Goal: Task Accomplishment & Management: Manage account settings

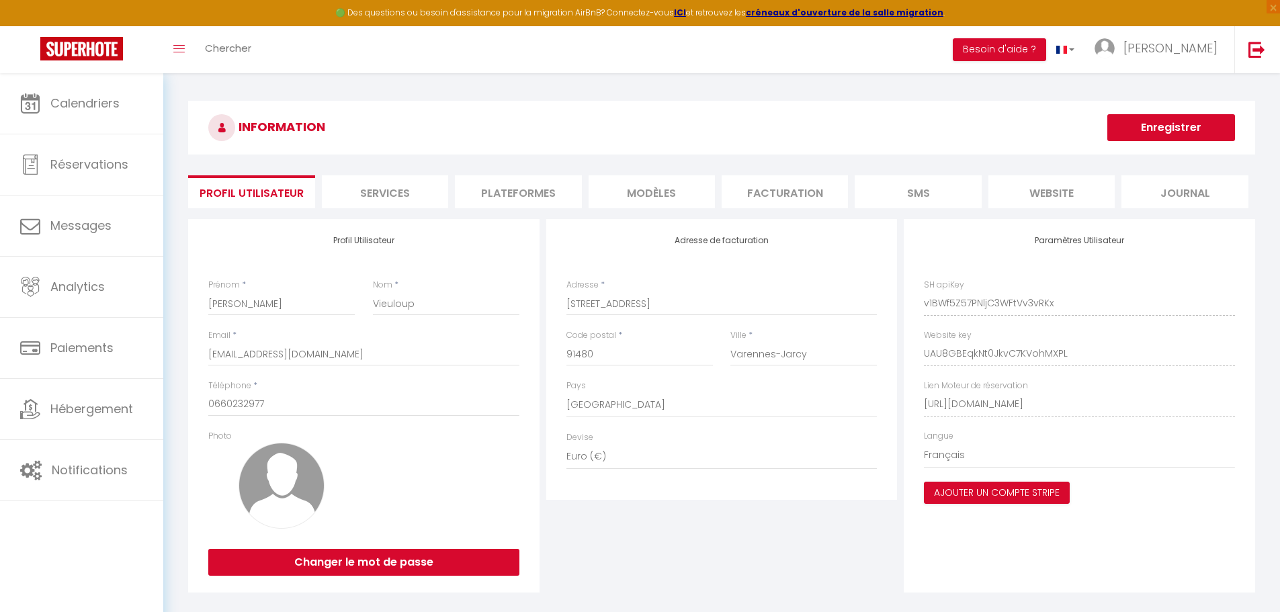
select select "28"
select select "fr"
click at [761, 110] on h3 "INFORMATION" at bounding box center [721, 128] width 1067 height 54
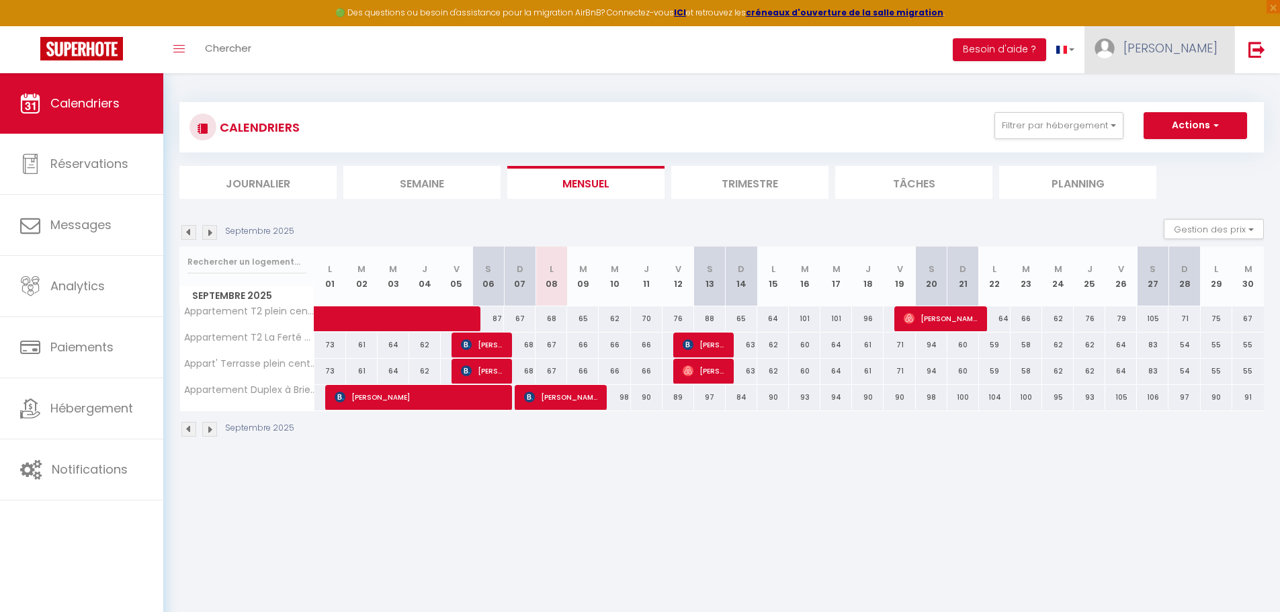
click at [1190, 49] on span "[PERSON_NAME]" at bounding box center [1170, 48] width 94 height 17
click at [1202, 95] on link "Paramètres" at bounding box center [1180, 93] width 99 height 23
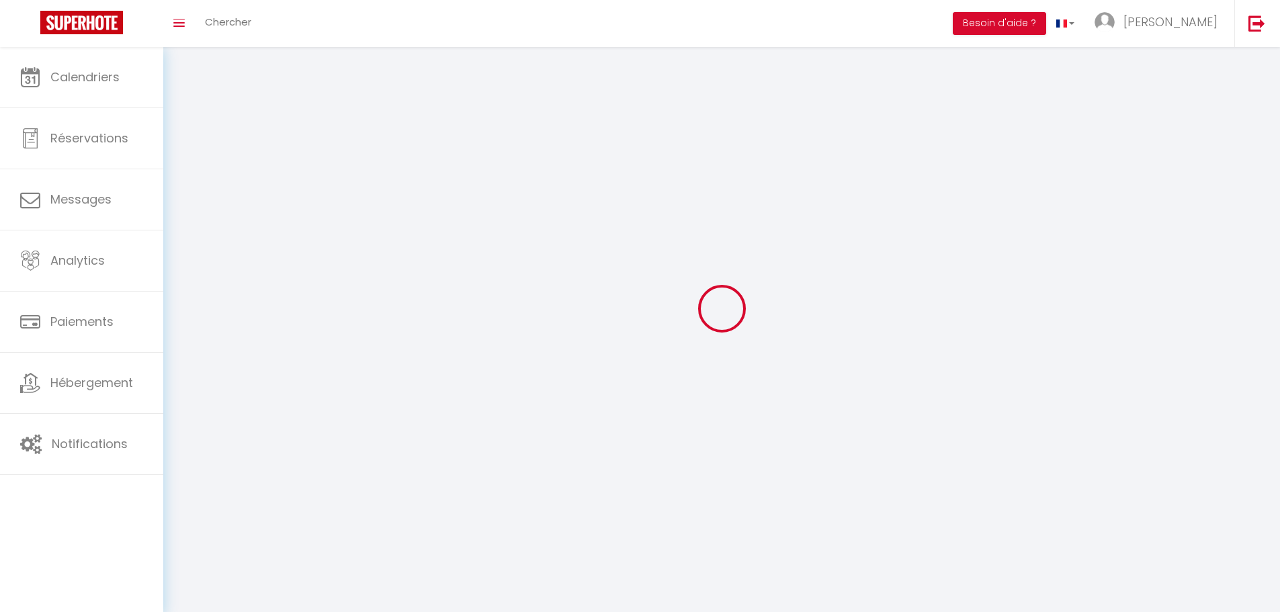
type input "[PERSON_NAME]"
type input "Vieuloup"
type input "0660232977"
type input "13 Avenue de Jarcy"
type input "91480"
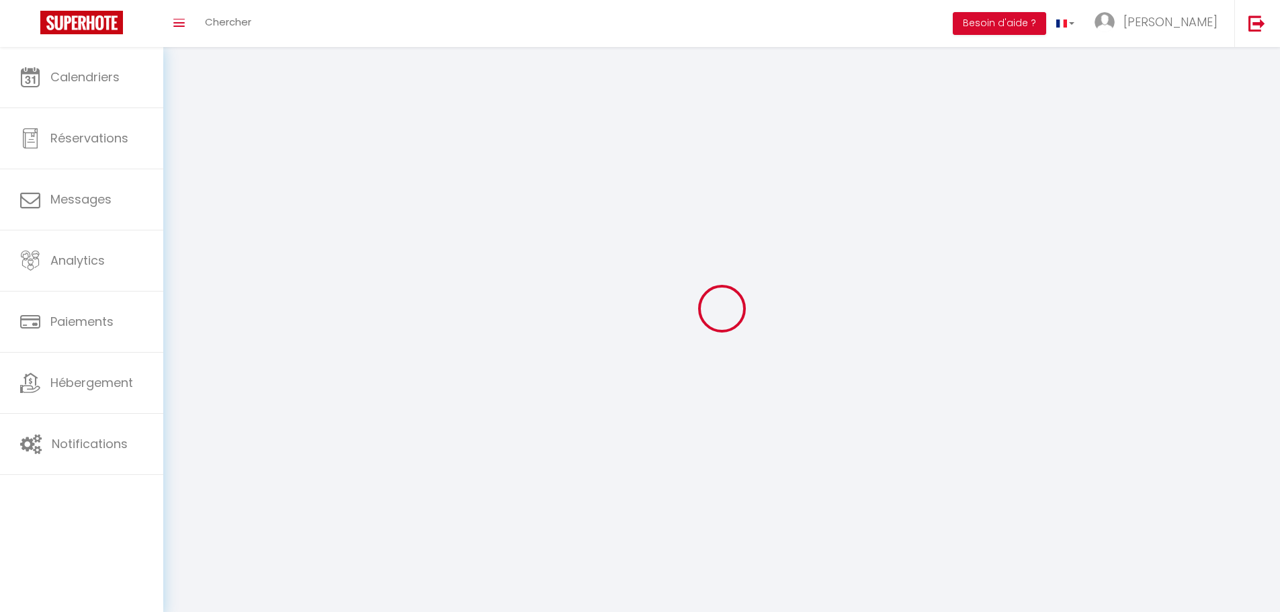
type input "Varennes-Jarcy"
type input "v1BWf5Z57PNljC3WFtVv3vRKx"
type input "UAU8GBEqkNt0JkvC7KVohMXPL"
select select "28"
select select "fr"
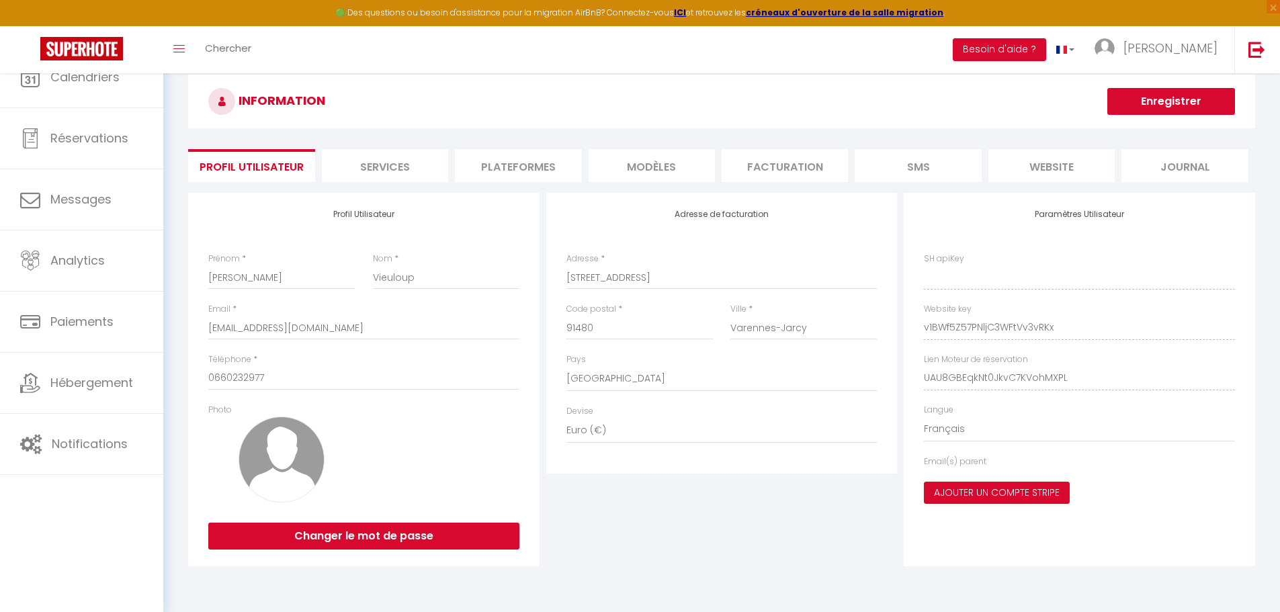
type input "v1BWf5Z57PNljC3WFtVv3vRKx"
type input "UAU8GBEqkNt0JkvC7KVohMXPL"
type input "[URL][DOMAIN_NAME]"
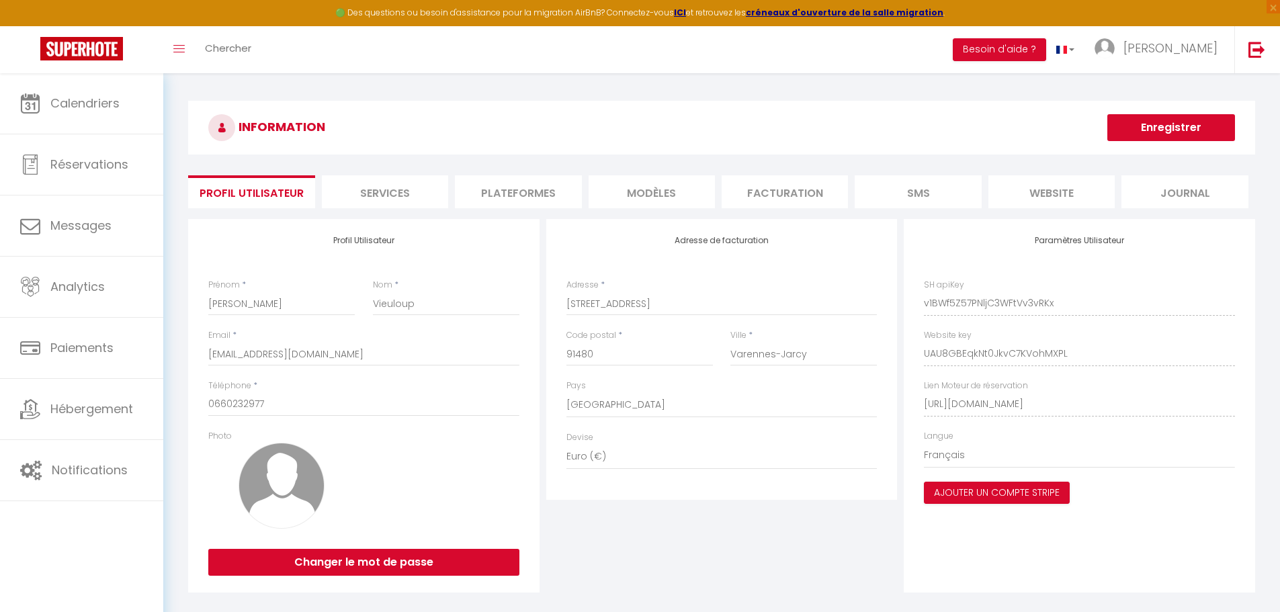
click at [542, 195] on li "Plateformes" at bounding box center [518, 191] width 126 height 33
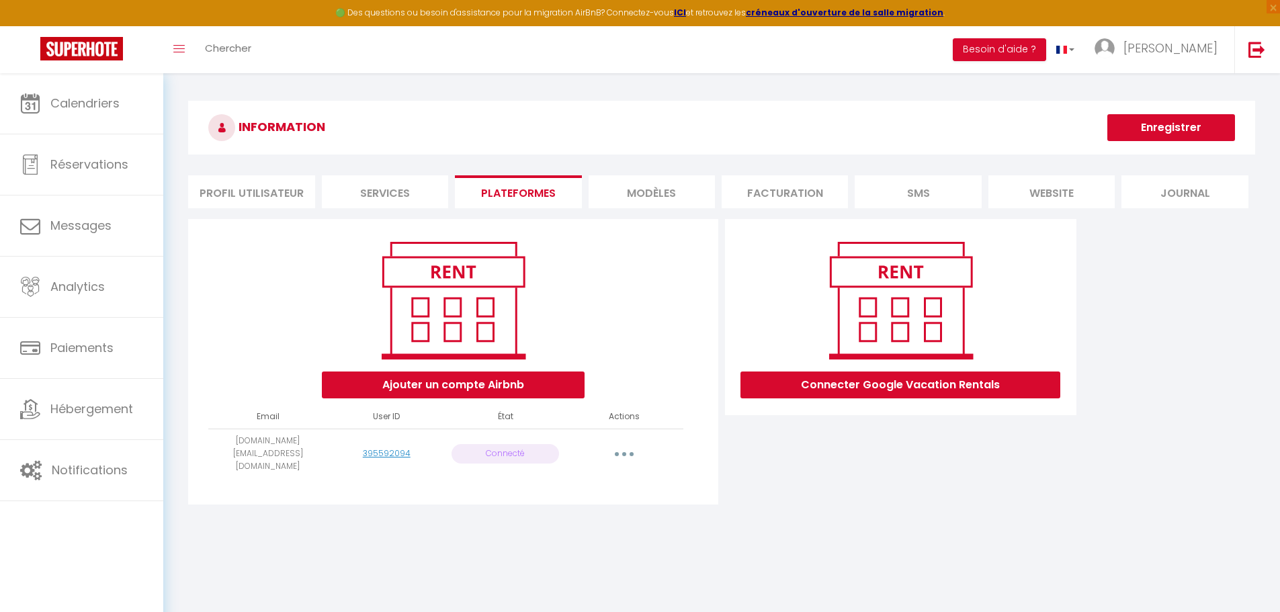
click at [630, 445] on button "button" at bounding box center [624, 453] width 38 height 21
click at [582, 523] on link "Reconnecter le compte" at bounding box center [564, 532] width 148 height 23
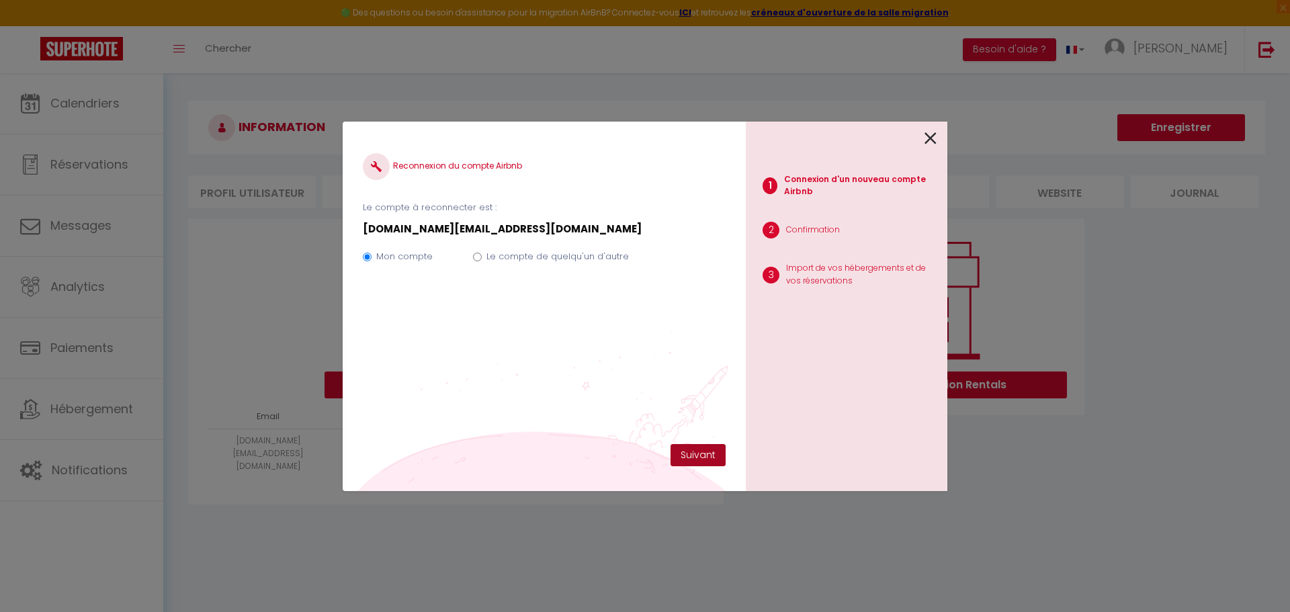
click at [697, 453] on button "Suivant" at bounding box center [697, 455] width 55 height 23
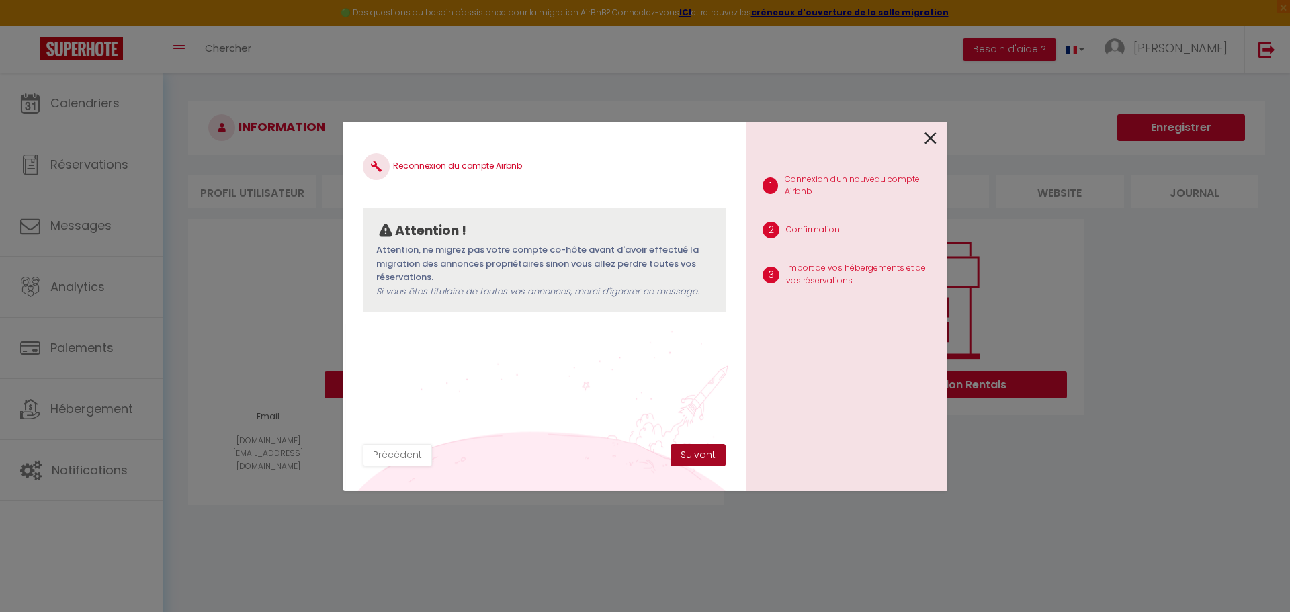
click at [697, 449] on button "Suivant" at bounding box center [697, 455] width 55 height 23
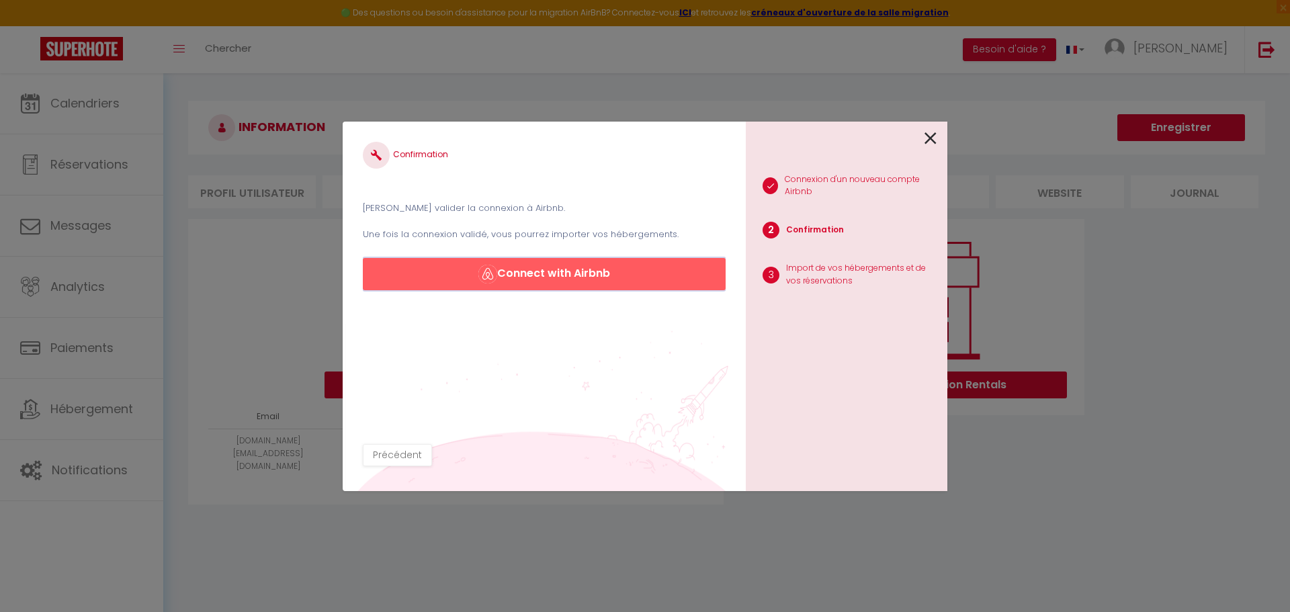
click at [633, 277] on button "Connect with Airbnb" at bounding box center [544, 274] width 363 height 32
click at [932, 140] on icon at bounding box center [930, 138] width 12 height 20
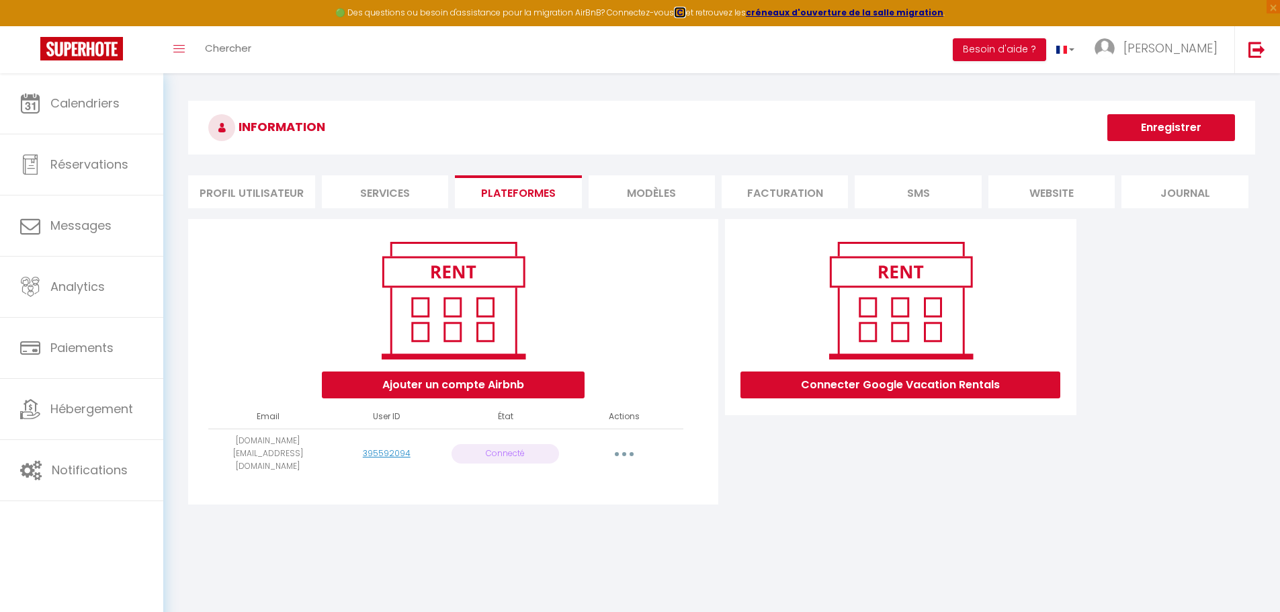
click at [685, 9] on strong "ICI" at bounding box center [680, 12] width 12 height 11
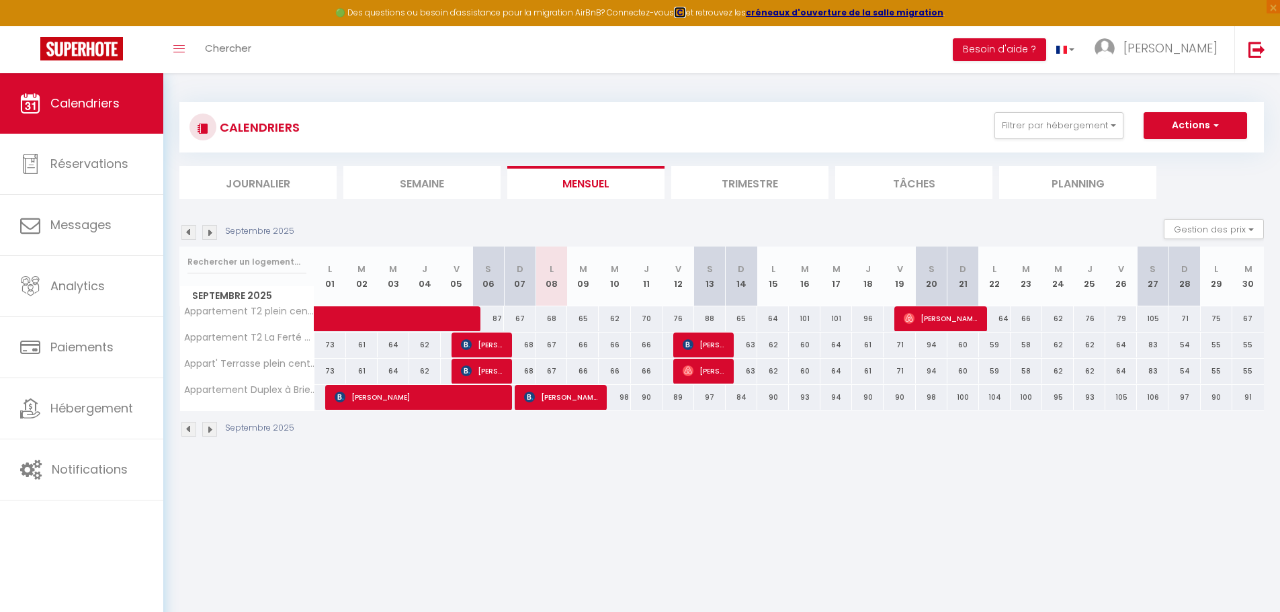
click at [686, 11] on strong "ICI" at bounding box center [680, 12] width 12 height 11
drag, startPoint x: 371, startPoint y: 124, endPoint x: 220, endPoint y: 124, distance: 151.8
click at [220, 124] on div "CALENDRIERS Filtrer par hébergement Tous Appart' Terrasse plein centre Appartem…" at bounding box center [721, 127] width 1064 height 30
click at [220, 124] on h3 "CALENDRIERS" at bounding box center [257, 127] width 83 height 30
drag, startPoint x: 220, startPoint y: 124, endPoint x: 326, endPoint y: 124, distance: 106.8
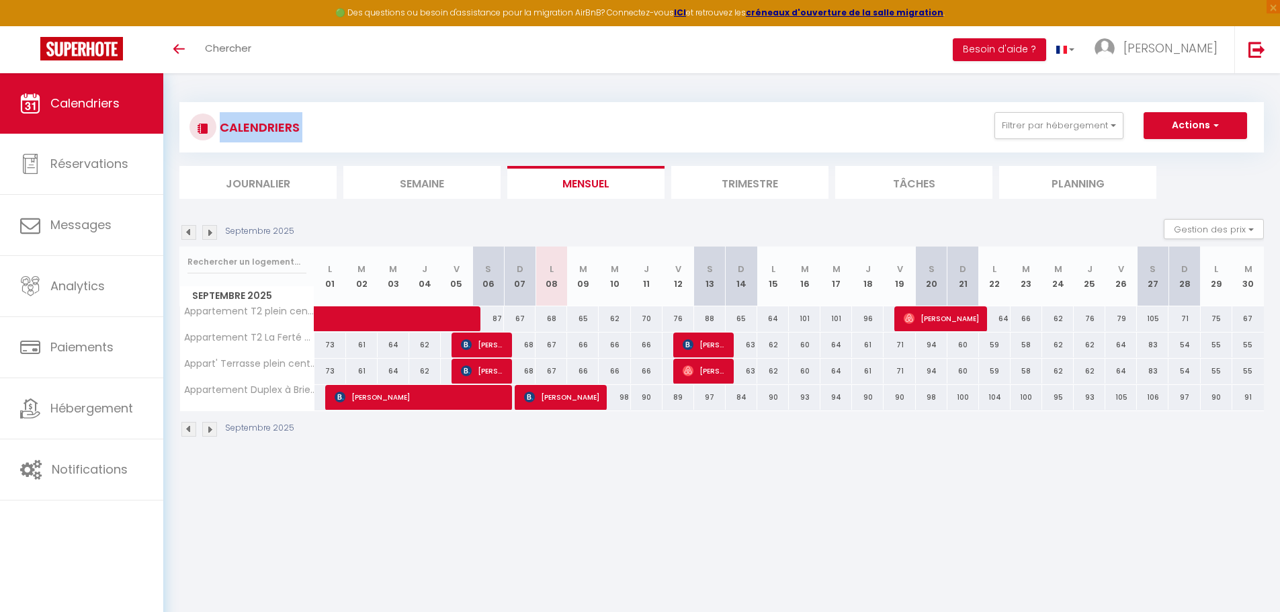
click at [326, 124] on div "CALENDRIERS Filtrer par hébergement Tous Appart' Terrasse plein centre Appartem…" at bounding box center [721, 127] width 1064 height 30
drag, startPoint x: 326, startPoint y: 124, endPoint x: 219, endPoint y: 128, distance: 107.6
click at [219, 128] on div "CALENDRIERS Filtrer par hébergement Tous Appart' Terrasse plein centre Appartem…" at bounding box center [721, 127] width 1064 height 30
click at [219, 128] on h3 "CALENDRIERS" at bounding box center [257, 127] width 83 height 30
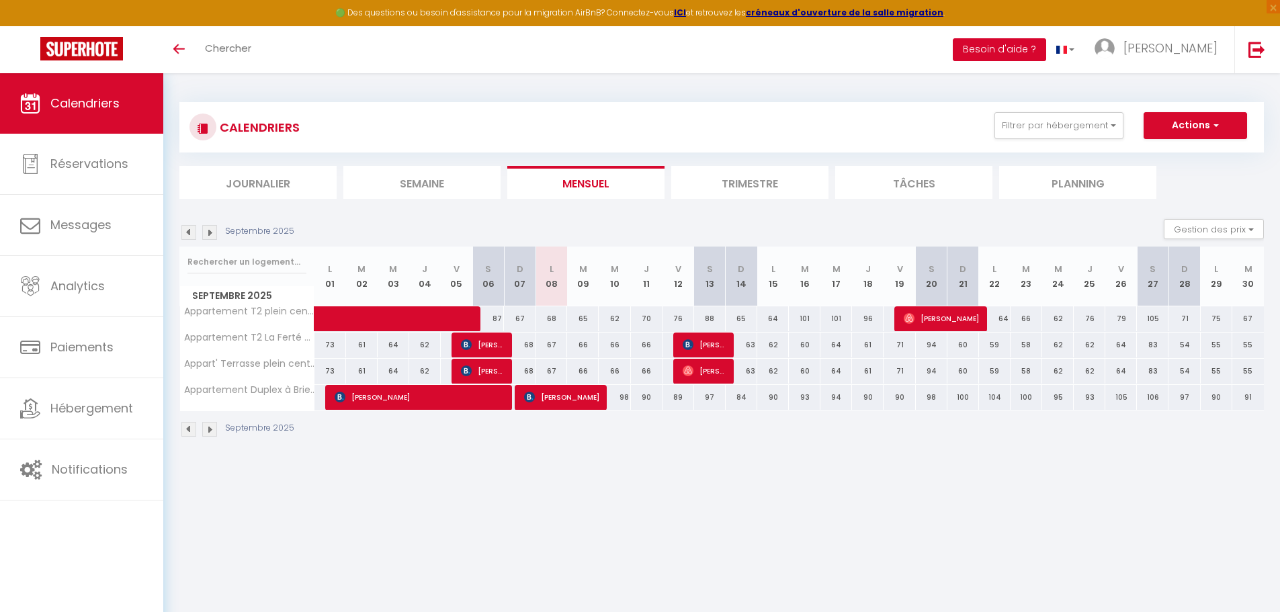
click at [1046, 46] on button "Besoin d'aide ?" at bounding box center [999, 49] width 93 height 23
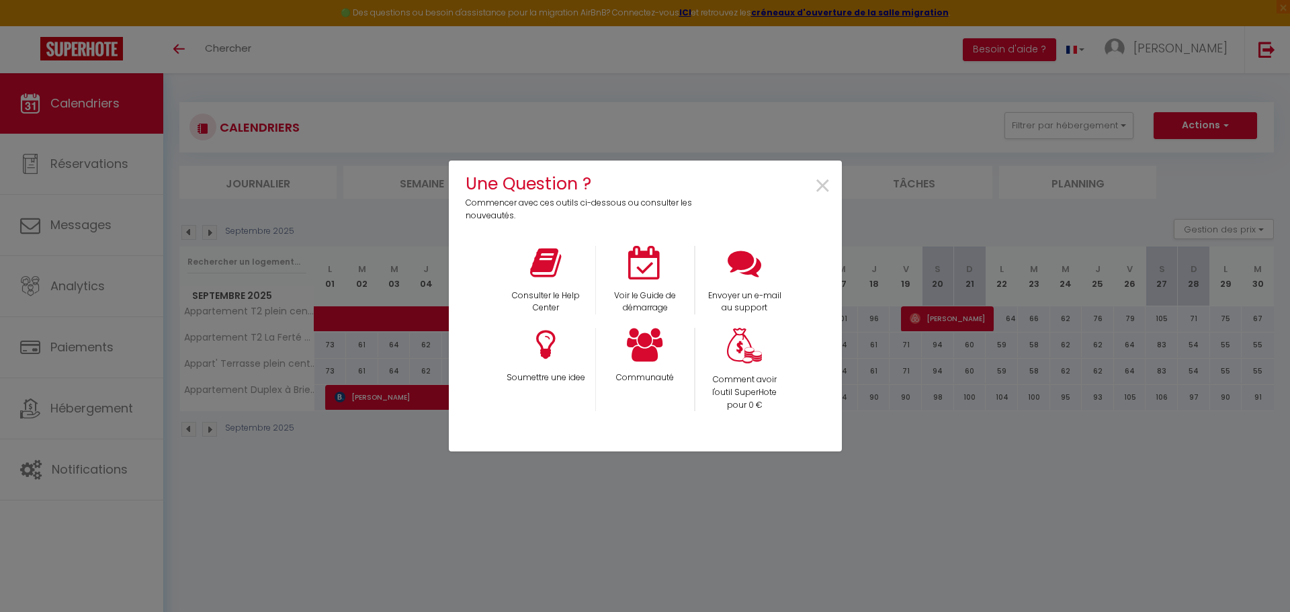
click at [678, 43] on div "Une Question ? Commencer avec ces outils ci-dessous ou consulter les nouveautés…" at bounding box center [645, 306] width 393 height 612
click at [686, 9] on div "Une Question ? Commencer avec ces outils ci-dessous ou consulter les nouveautés…" at bounding box center [645, 306] width 393 height 612
drag, startPoint x: 825, startPoint y: 193, endPoint x: 817, endPoint y: 163, distance: 30.6
click at [825, 192] on span "×" at bounding box center [823, 186] width 18 height 42
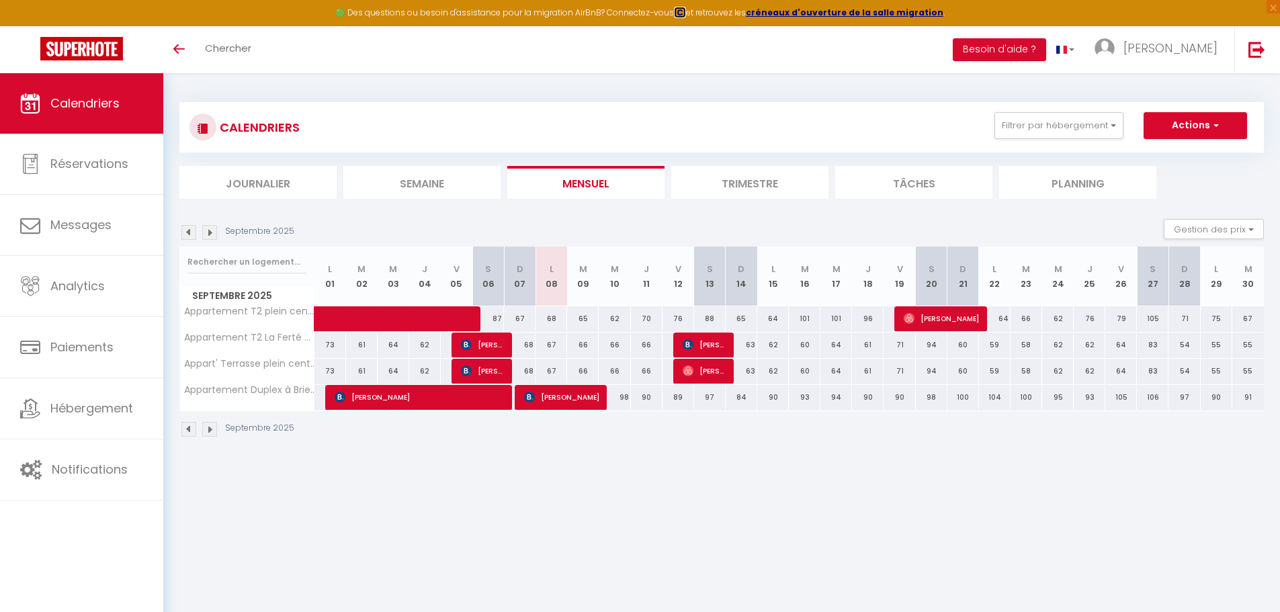
click at [686, 9] on strong "ICI" at bounding box center [680, 12] width 12 height 11
click at [1046, 27] on li "Besoin d'aide ?" at bounding box center [999, 49] width 93 height 47
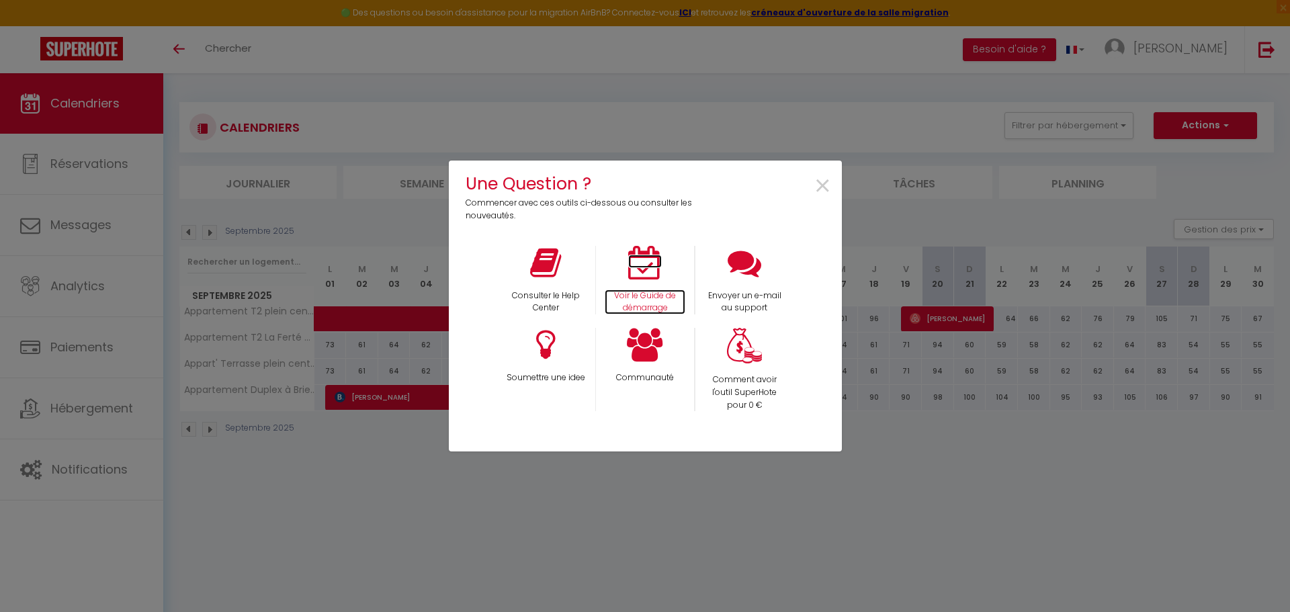
click at [634, 269] on icon at bounding box center [645, 263] width 34 height 34
click at [822, 187] on span "×" at bounding box center [823, 186] width 18 height 42
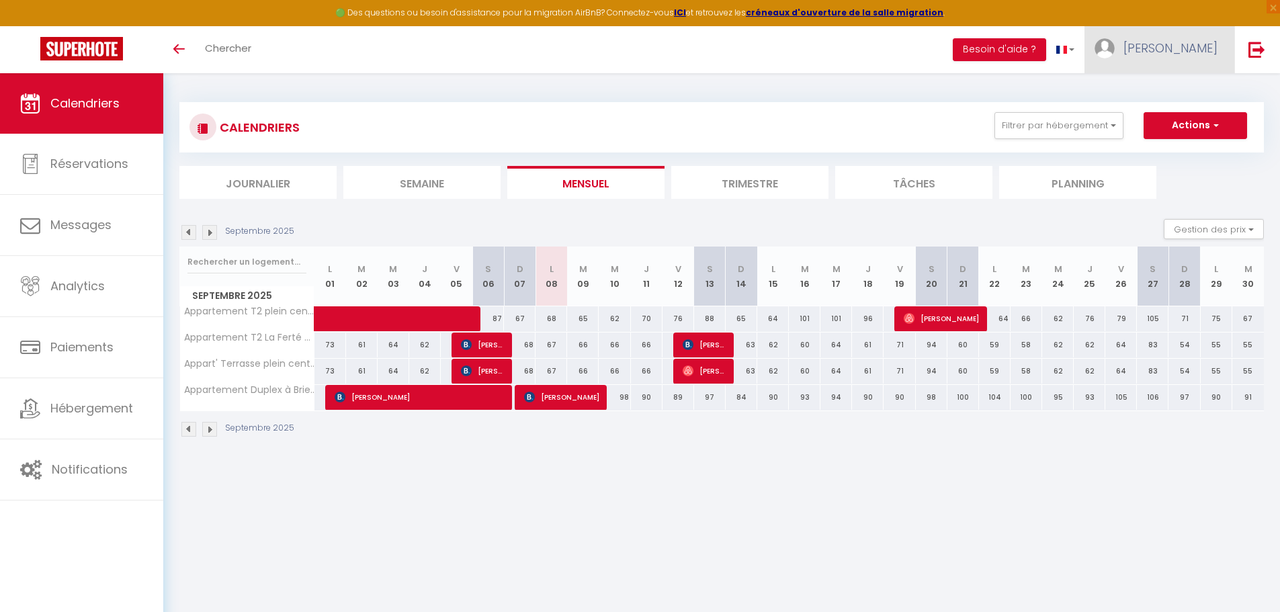
click at [1202, 58] on link "[PERSON_NAME]" at bounding box center [1159, 49] width 150 height 47
click at [1185, 85] on link "Paramètres" at bounding box center [1180, 93] width 99 height 23
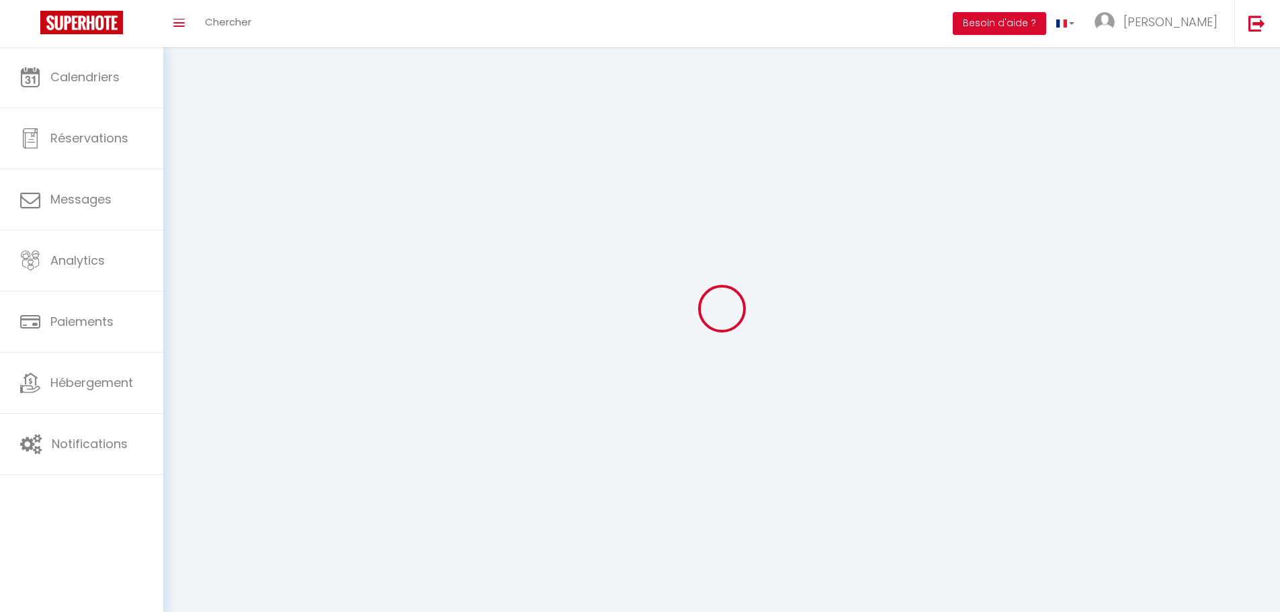
type input "[PERSON_NAME]"
type input "Vieuloup"
type input "0660232977"
type input "[STREET_ADDRESS]"
type input "91480"
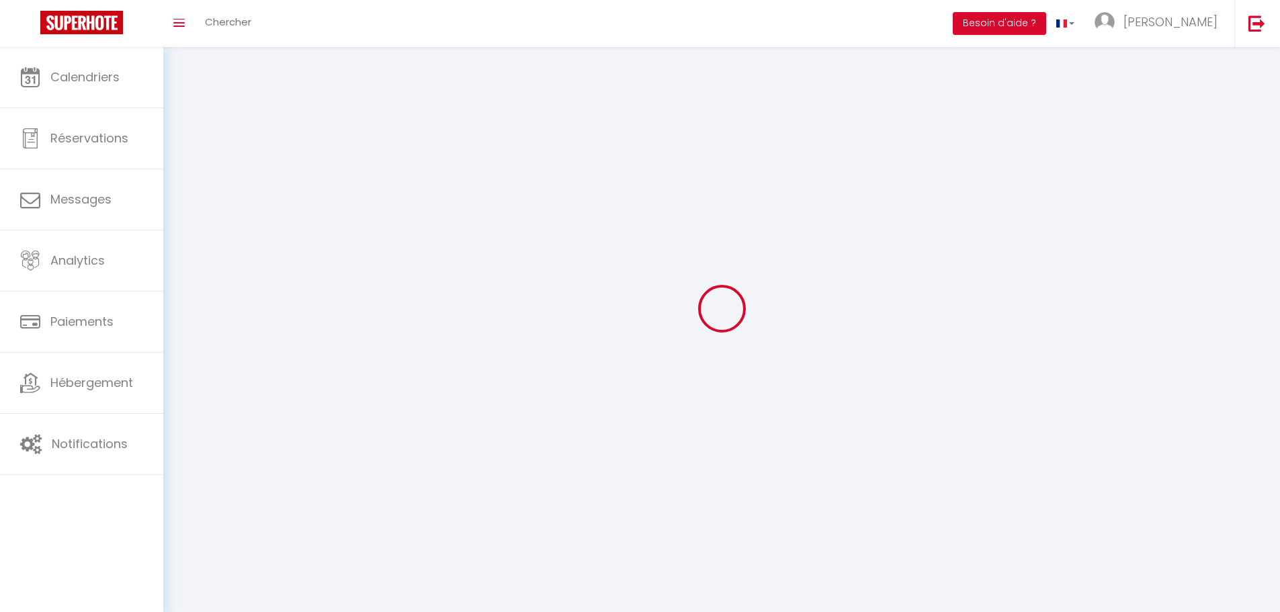
type input "Varennes-Jarcy"
type input "v1BWf5Z57PNljC3WFtVv3vRKx"
type input "UAU8GBEqkNt0JkvC7KVohMXPL"
select select "28"
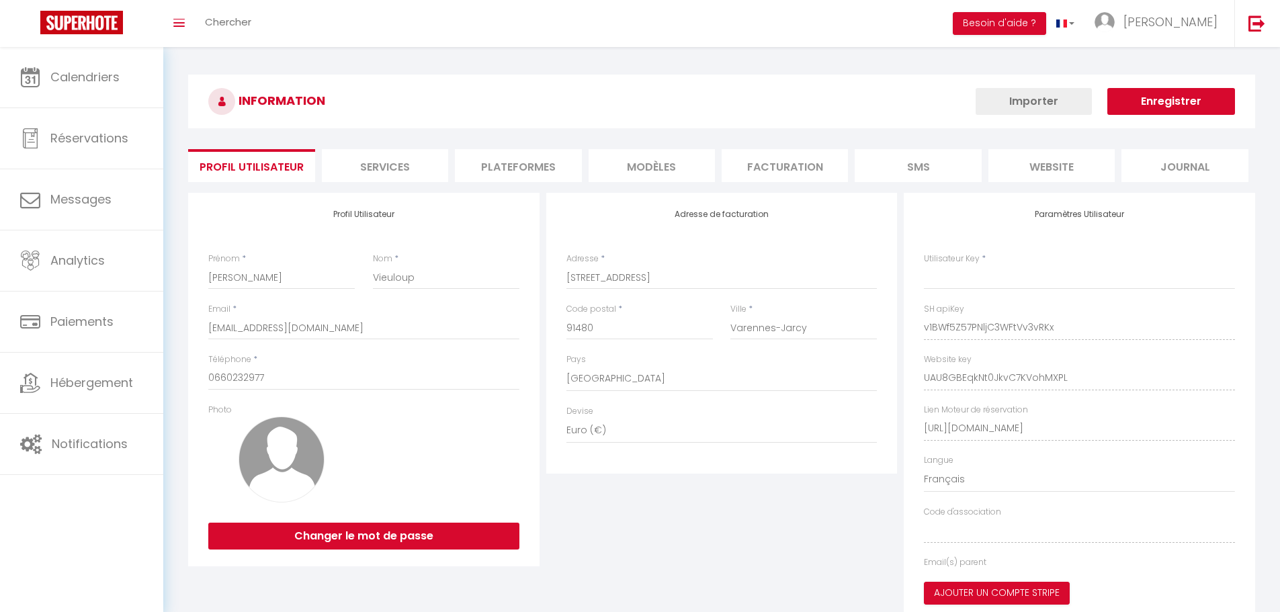
type input "v1BWf5Z57PNljC3WFtVv3vRKx"
type input "UAU8GBEqkNt0JkvC7KVohMXPL"
type input "[URL][DOMAIN_NAME]"
select select "fr"
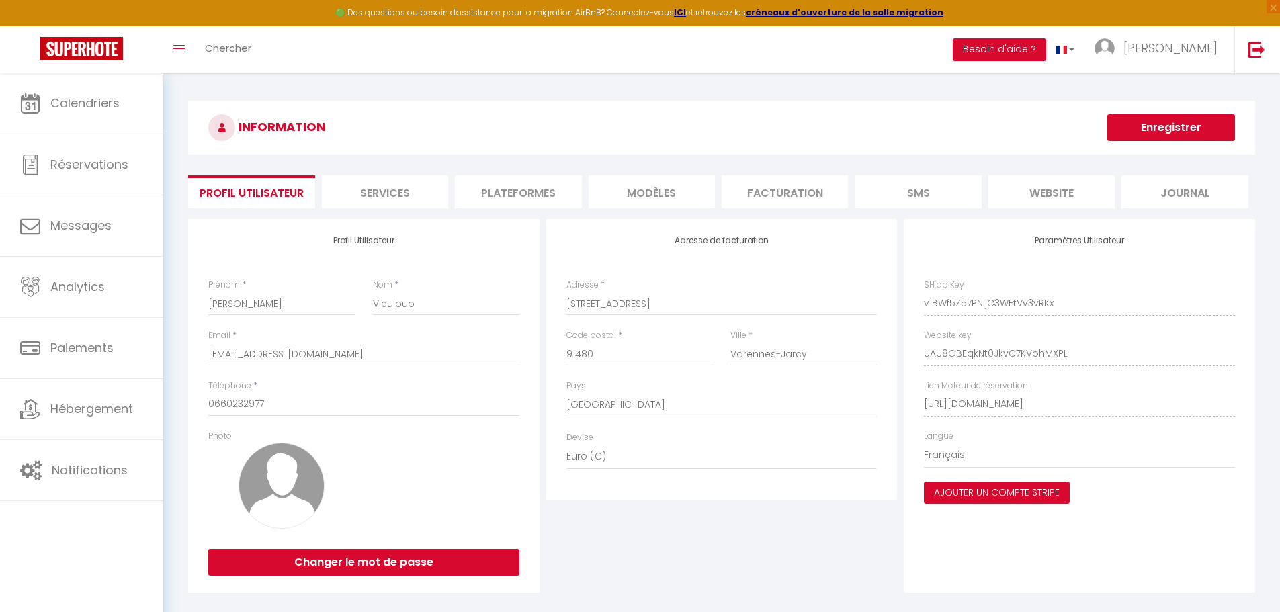
click at [555, 202] on li "Plateformes" at bounding box center [518, 191] width 126 height 33
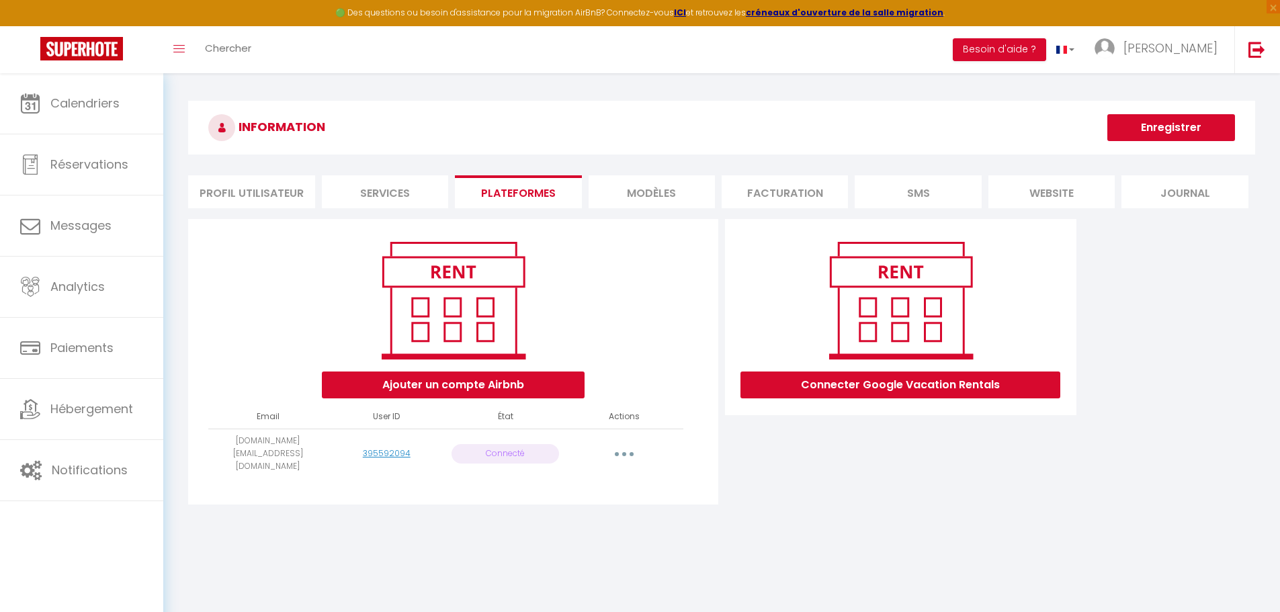
click at [528, 444] on p "Connecté" at bounding box center [505, 453] width 108 height 19
click at [630, 443] on button "button" at bounding box center [624, 453] width 38 height 21
click at [609, 480] on link "Importer les appartements" at bounding box center [564, 484] width 148 height 23
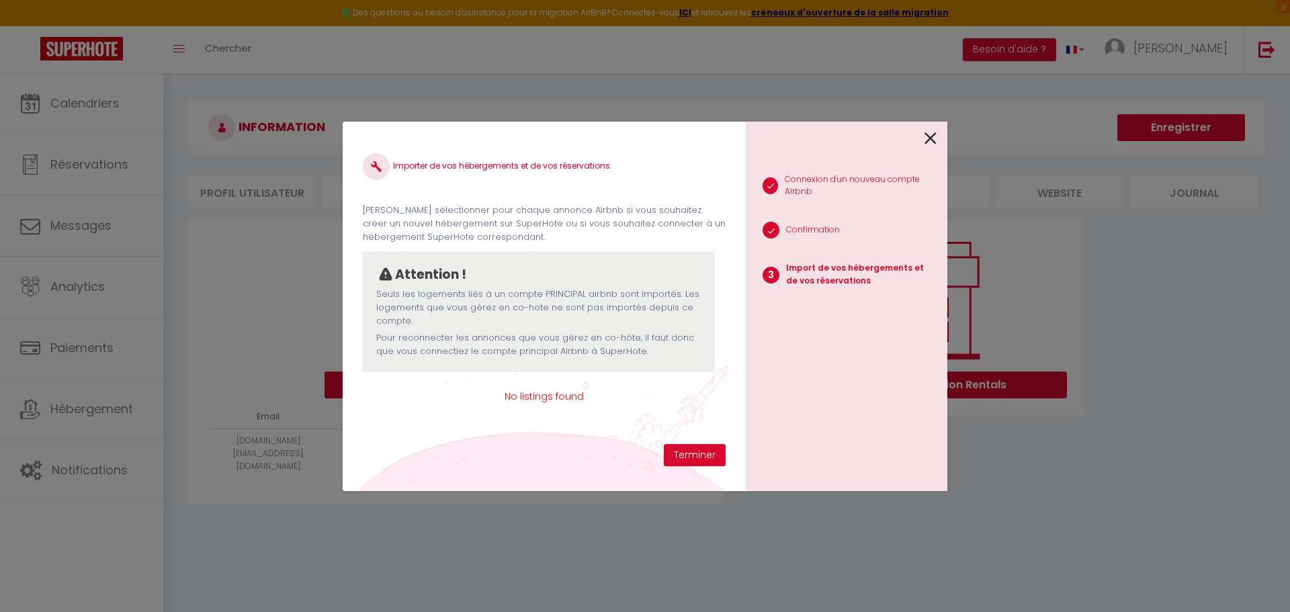
click at [542, 388] on div "Importer de vos hébergements et de vos réservations [PERSON_NAME] sélectionner …" at bounding box center [544, 293] width 363 height 302
click at [931, 140] on icon at bounding box center [930, 138] width 12 height 20
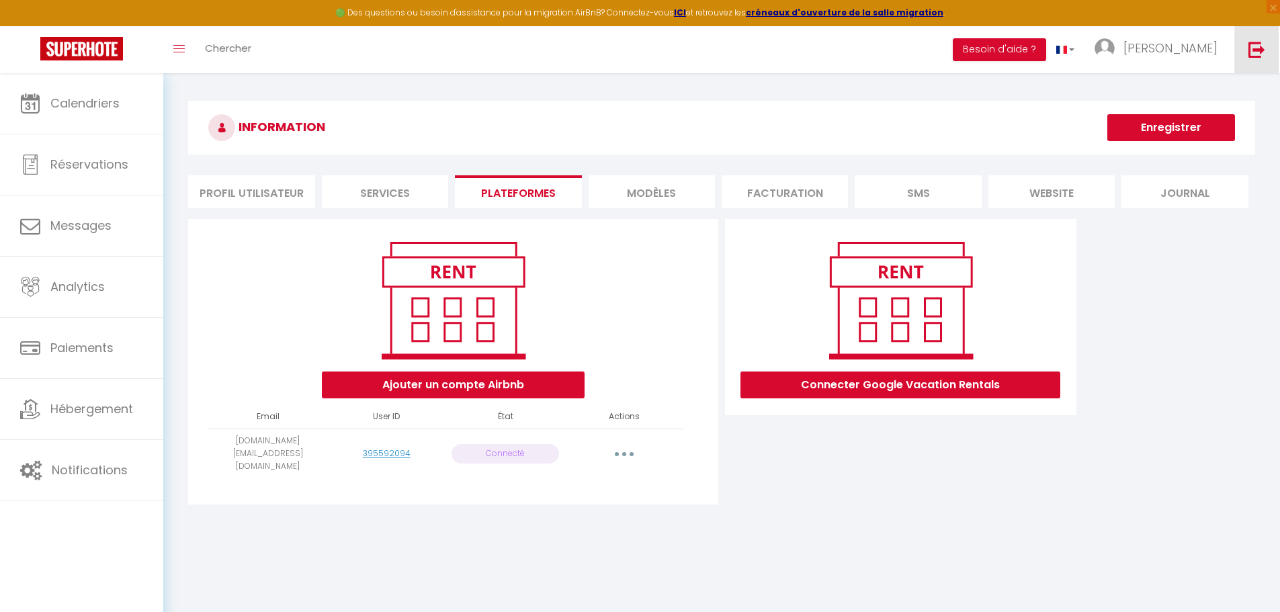
click at [1252, 44] on img at bounding box center [1256, 49] width 17 height 17
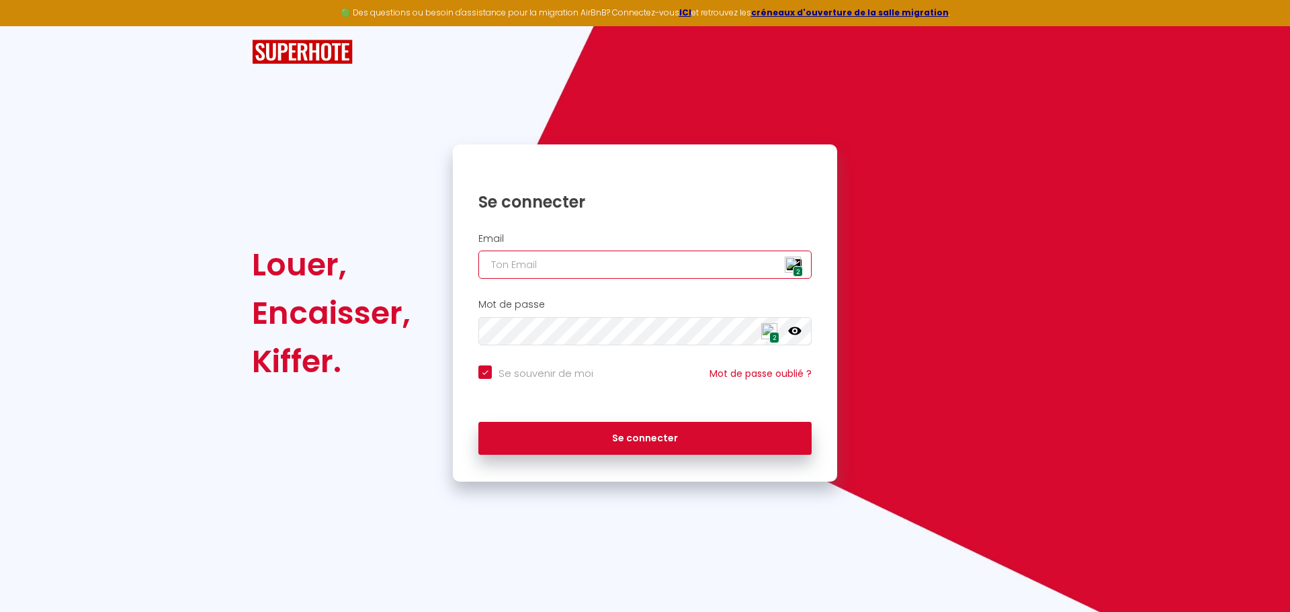
type input "[EMAIL_ADDRESS][DOMAIN_NAME]"
checkbox input "true"
click at [789, 270] on img at bounding box center [793, 265] width 16 height 16
type input "[EMAIL_ADDRESS][DOMAIN_NAME]"
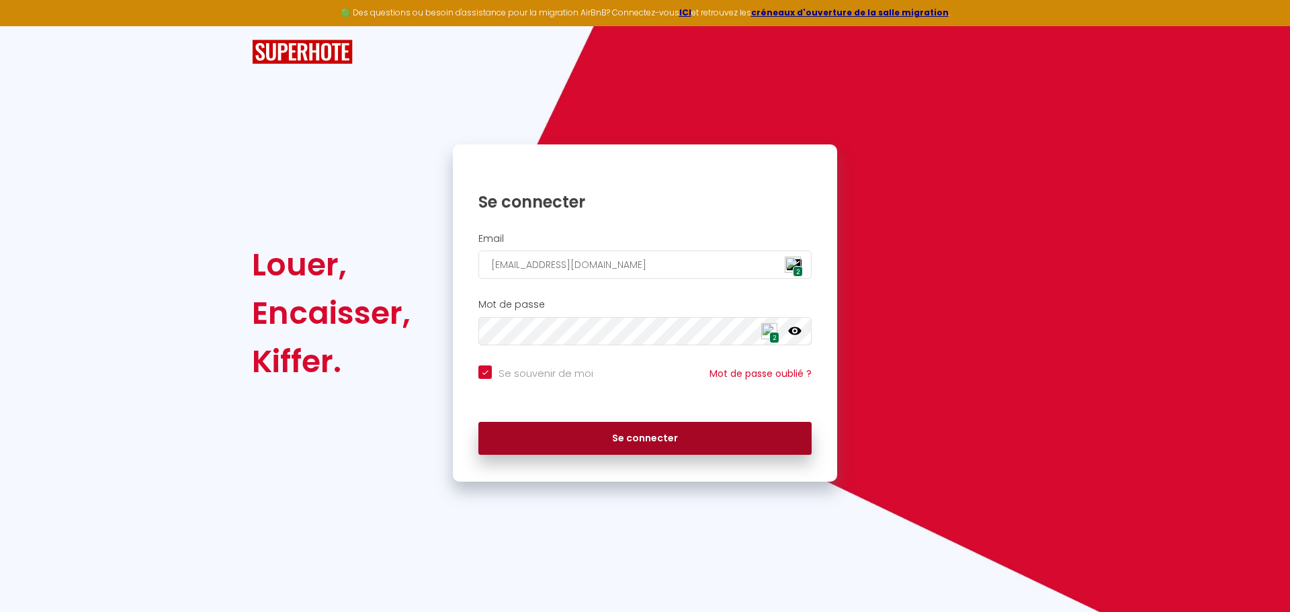
click at [673, 435] on button "Se connecter" at bounding box center [644, 439] width 333 height 34
checkbox input "true"
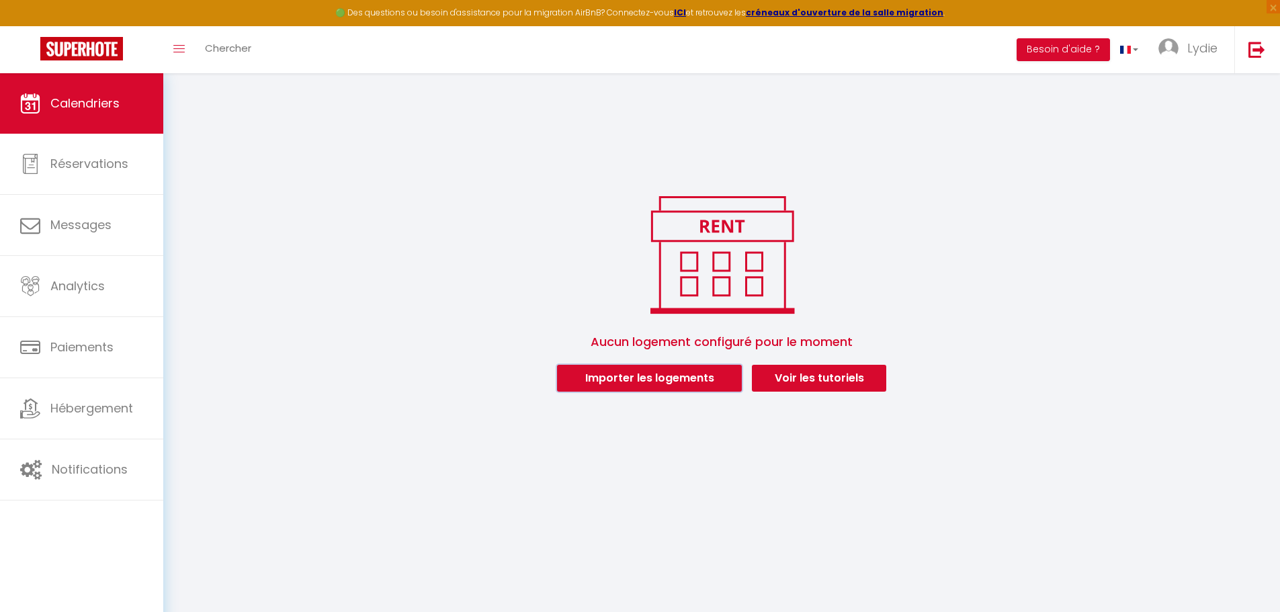
click at [666, 386] on button "Importer les logements" at bounding box center [649, 378] width 185 height 27
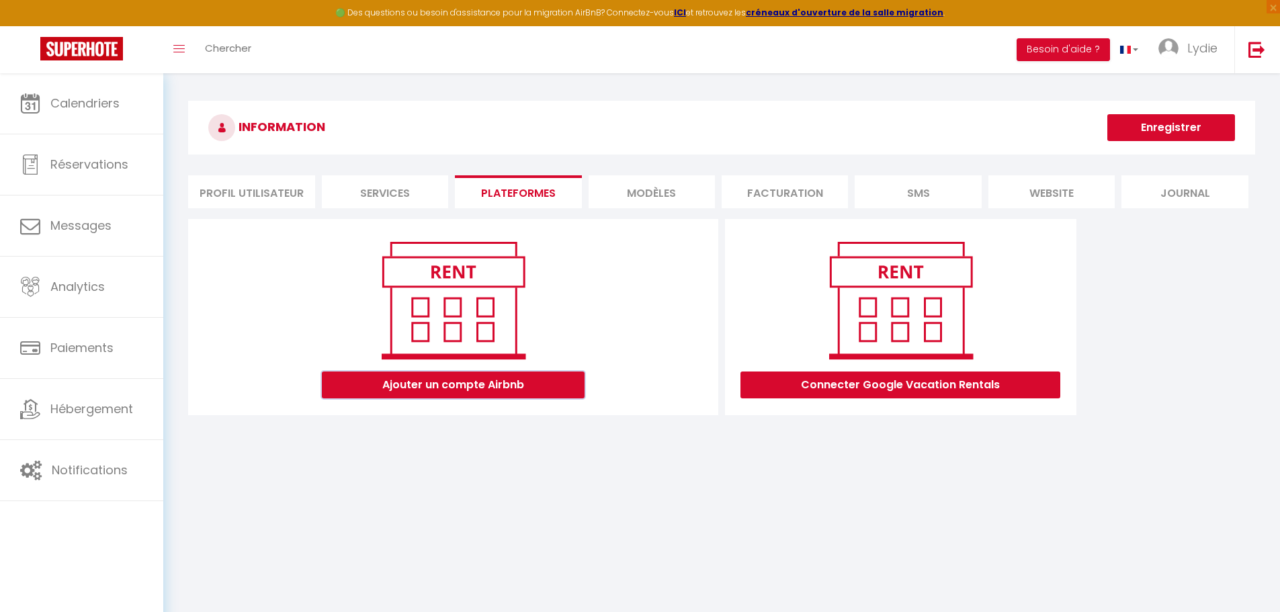
click at [518, 391] on button "Ajouter un compte Airbnb" at bounding box center [453, 384] width 263 height 27
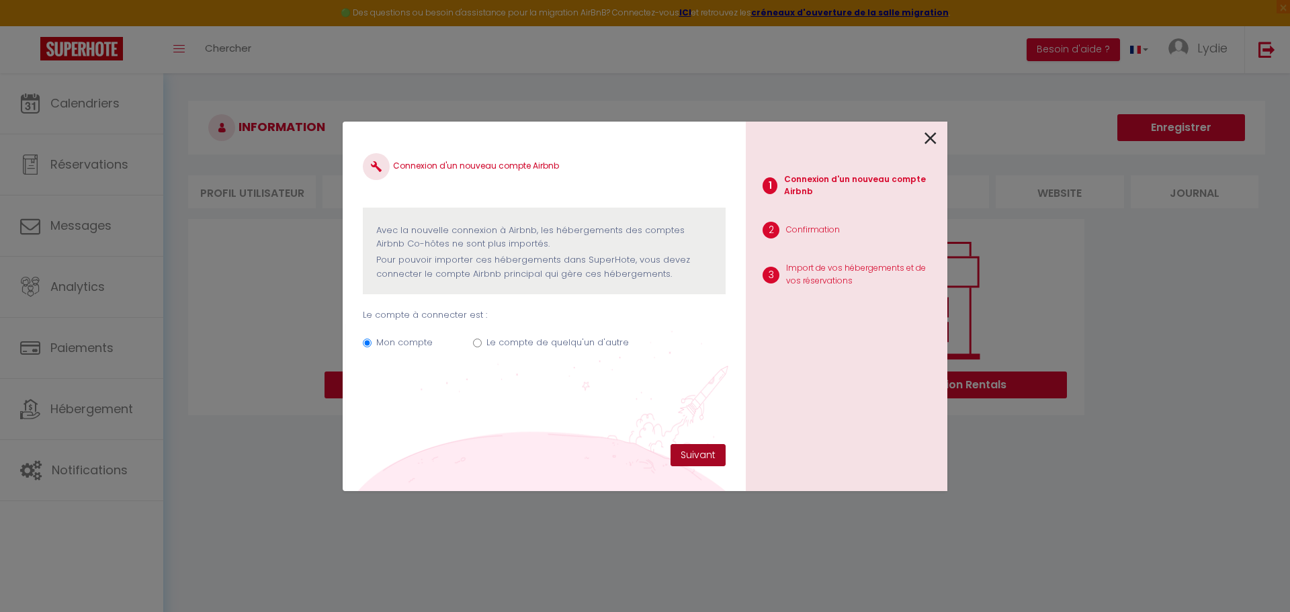
click at [701, 452] on button "Suivant" at bounding box center [697, 455] width 55 height 23
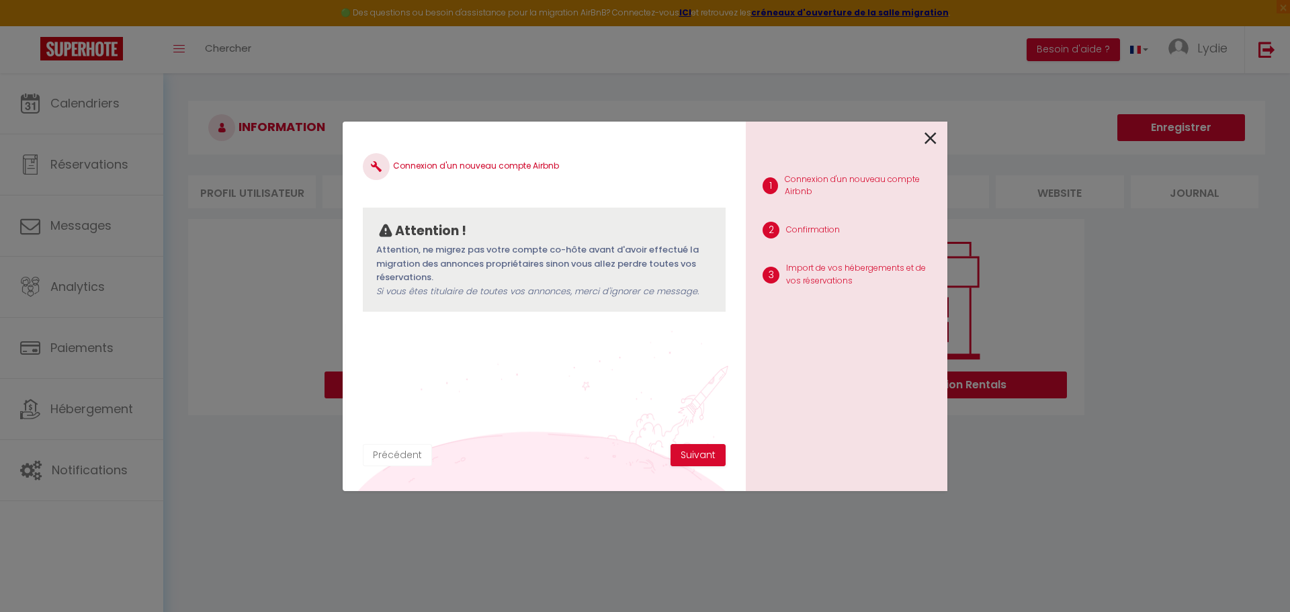
click at [408, 453] on button "Précédent" at bounding box center [397, 455] width 69 height 23
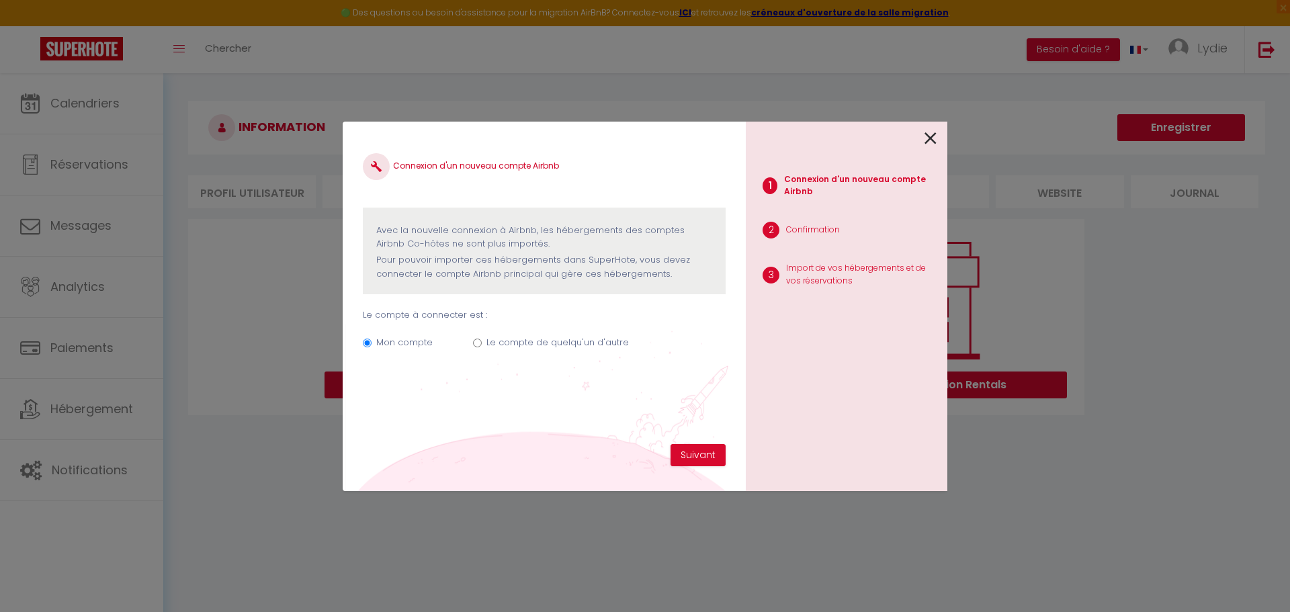
click at [538, 342] on label "Le compte de quelqu'un d'autre" at bounding box center [557, 342] width 142 height 13
click at [482, 342] on input "Le compte de quelqu'un d'autre" at bounding box center [477, 343] width 9 height 9
radio input "true"
radio input "false"
click at [487, 165] on h4 "Connexion d'un nouveau compte Airbnb" at bounding box center [544, 166] width 363 height 27
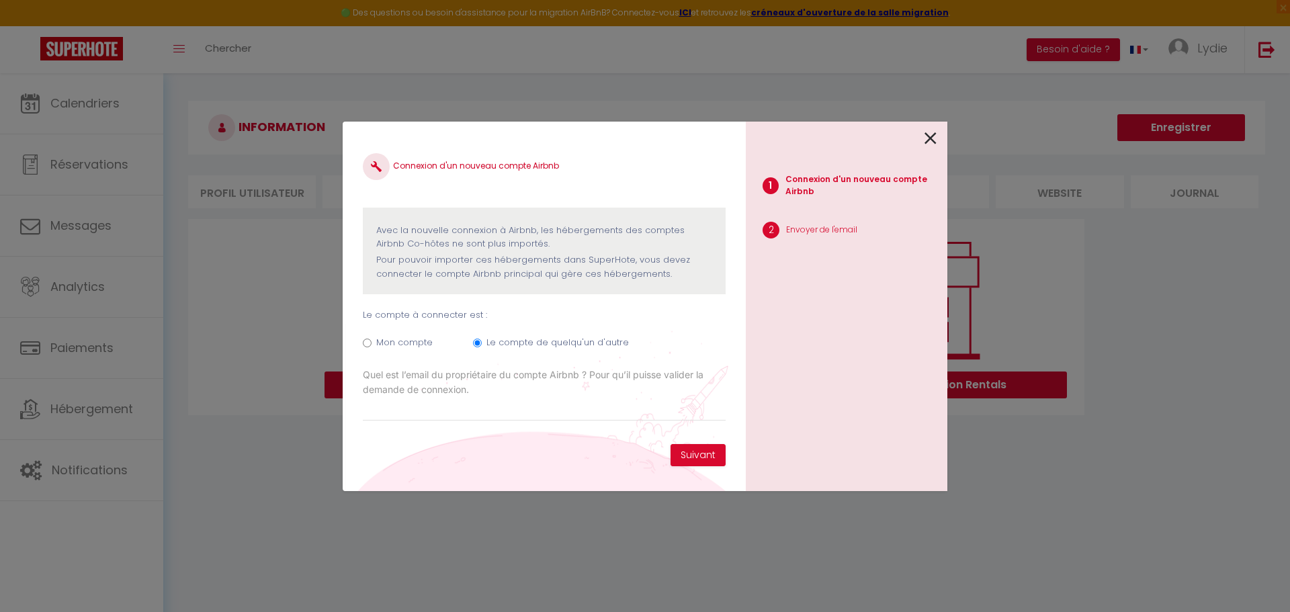
click at [928, 137] on icon at bounding box center [930, 138] width 12 height 20
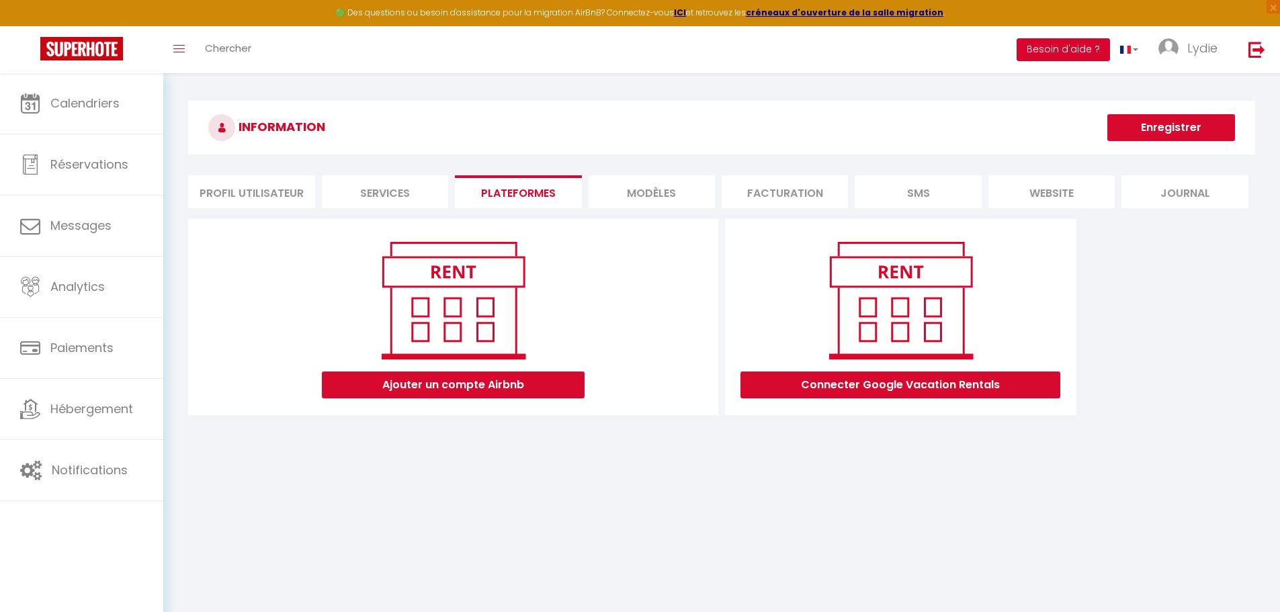
click at [1078, 47] on button "Besoin d'aide ?" at bounding box center [1062, 49] width 93 height 23
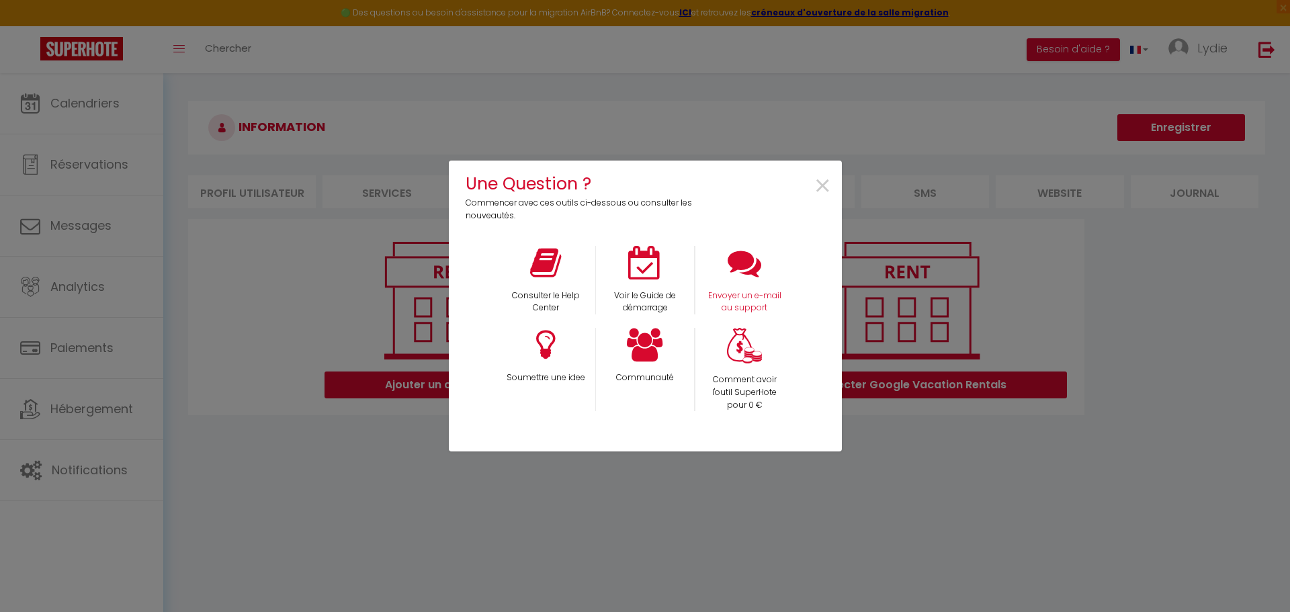
click at [762, 267] on div "Envoyer un e-mail au support" at bounding box center [744, 280] width 99 height 69
click at [747, 263] on icon at bounding box center [745, 263] width 34 height 34
click at [817, 183] on span "×" at bounding box center [823, 186] width 18 height 42
